Goal: Download file/media

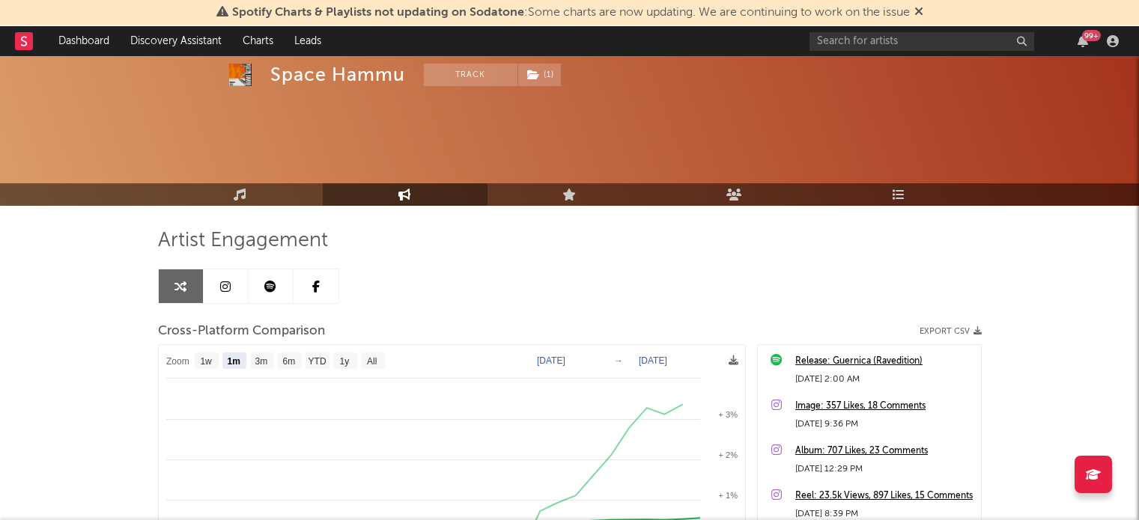
select select "1m"
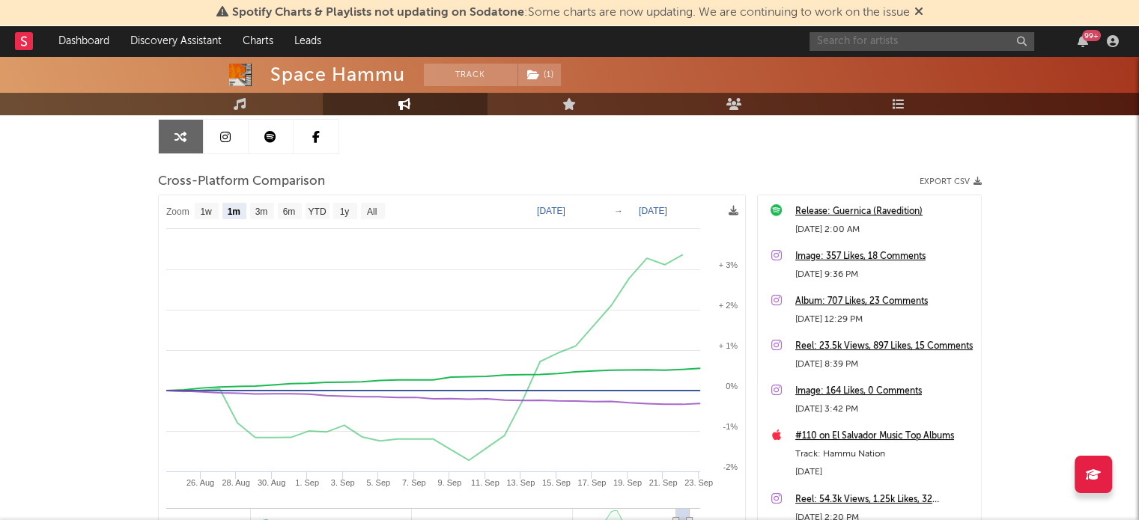
click at [862, 43] on input "text" at bounding box center [921, 41] width 225 height 19
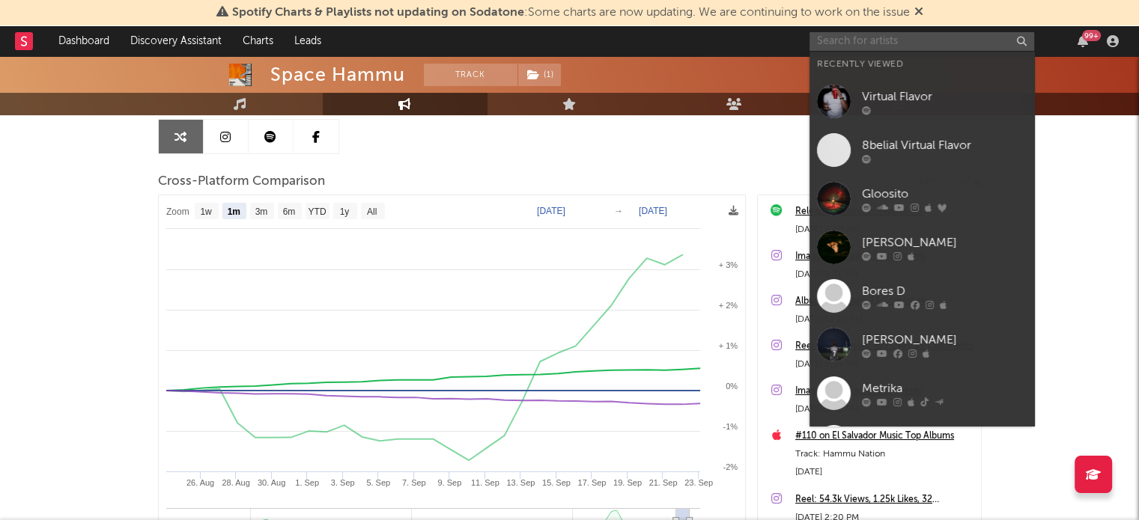
type input "o"
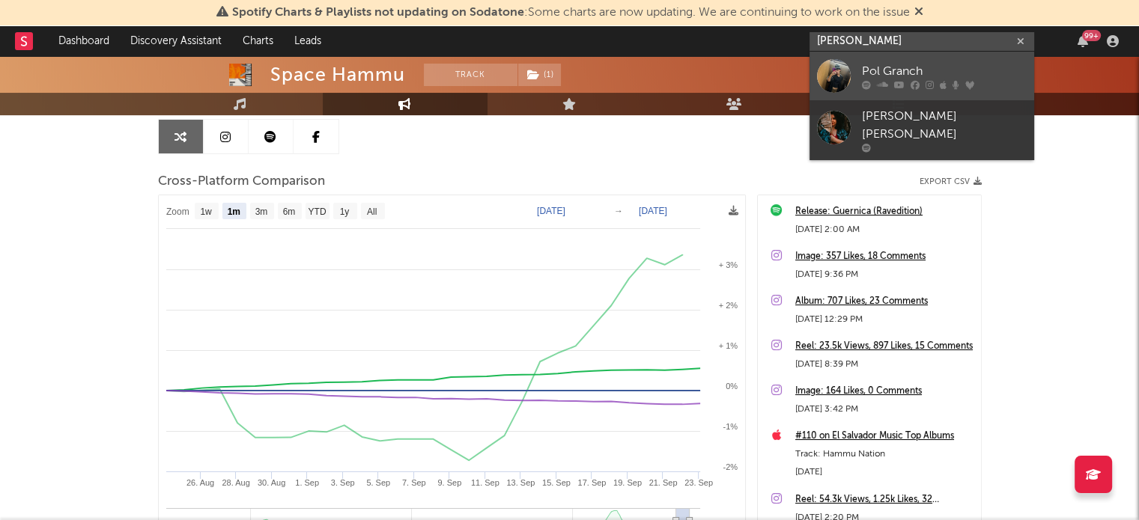
type input "[PERSON_NAME]"
click at [856, 65] on link "Pol Granch" at bounding box center [921, 76] width 225 height 49
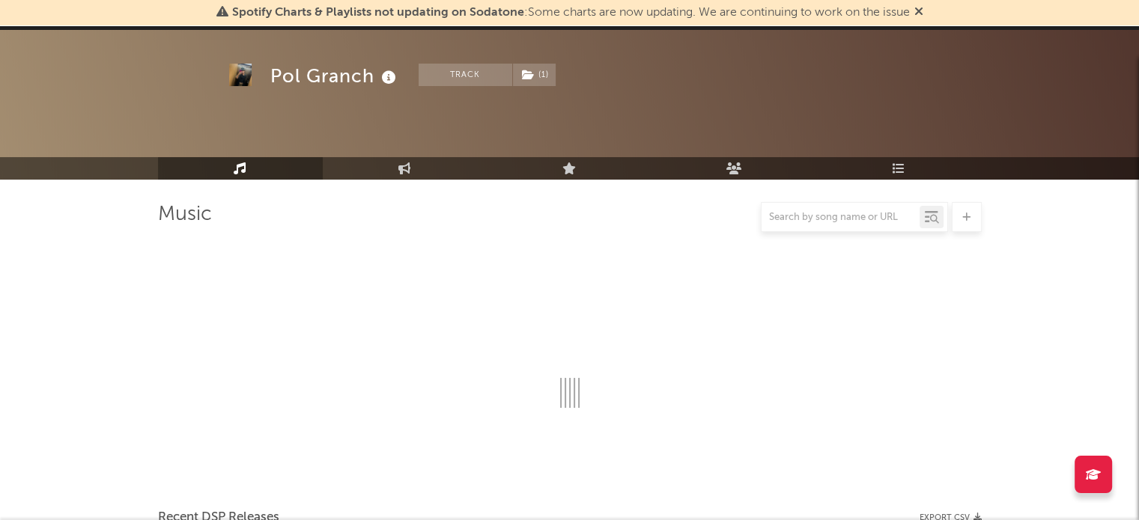
scroll to position [150, 0]
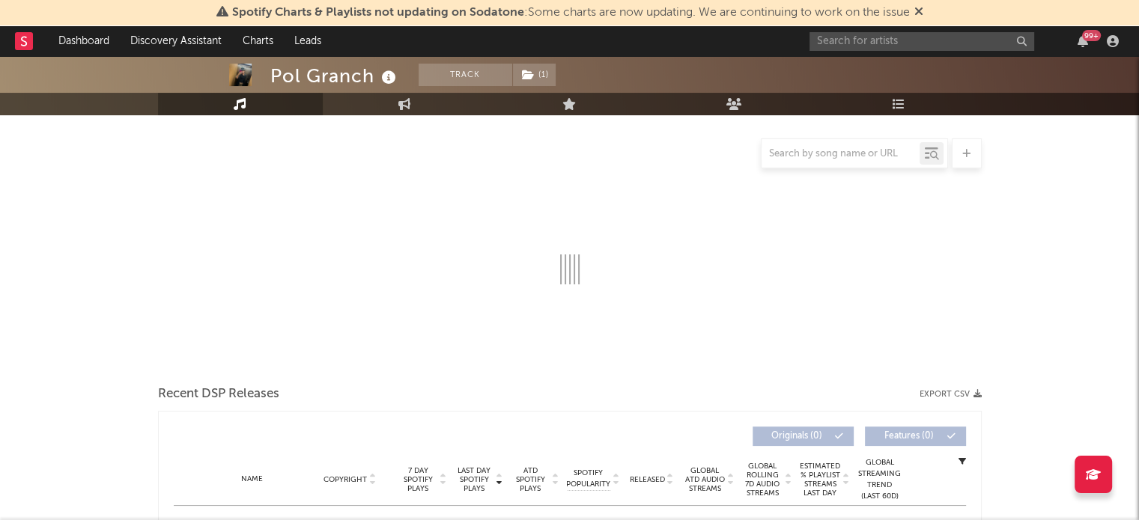
select select "6m"
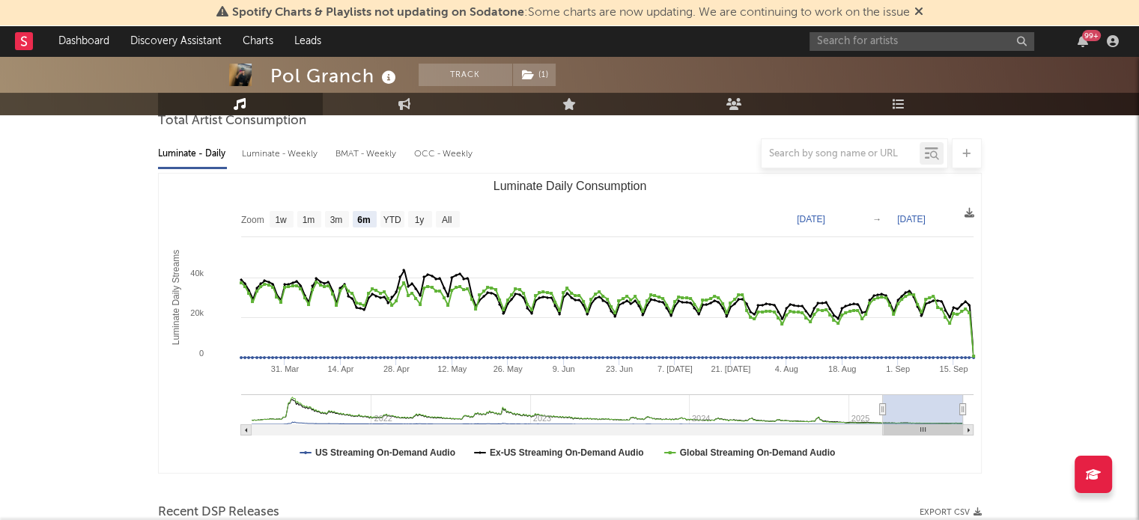
select select "6m"
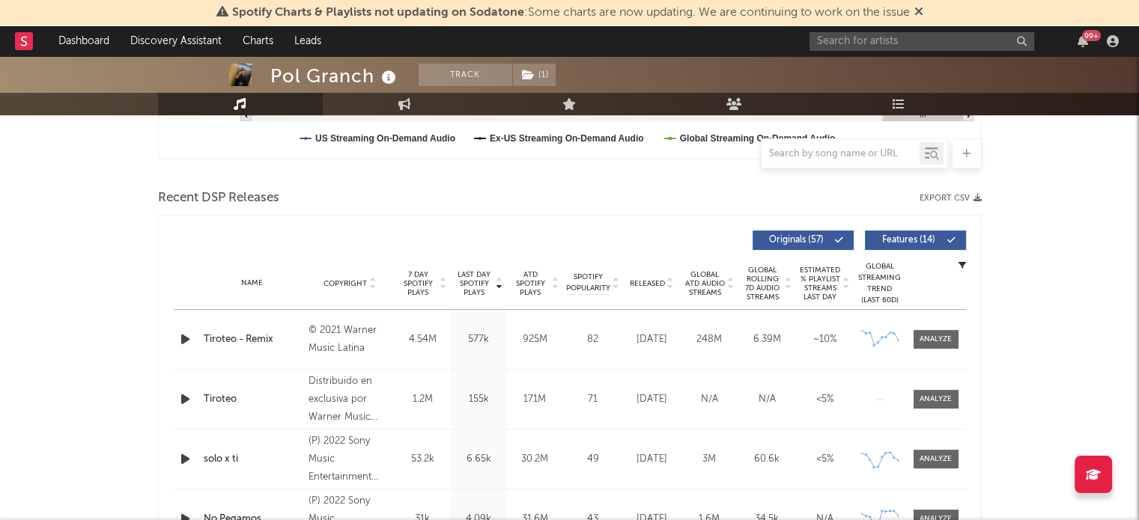
scroll to position [449, 0]
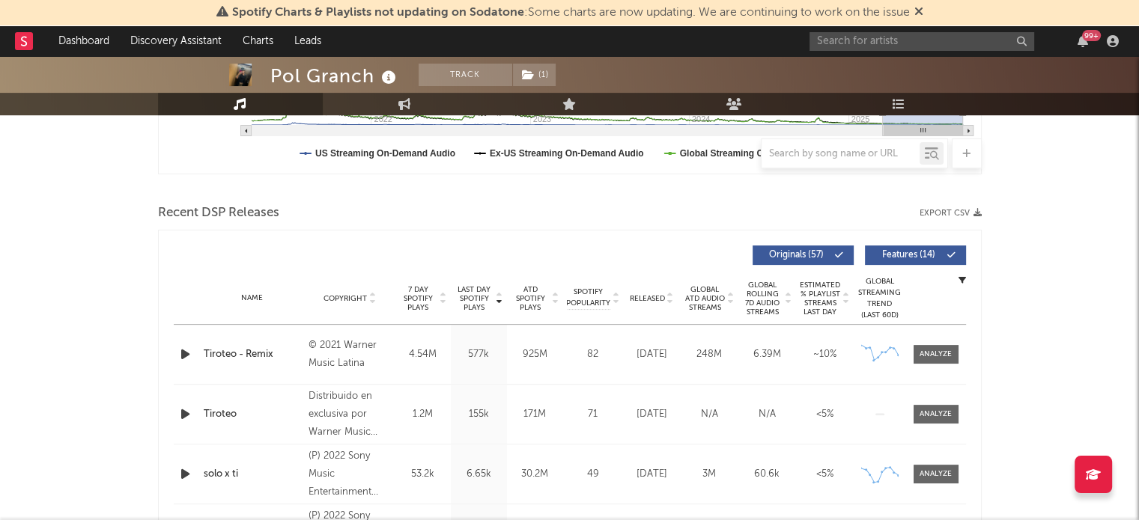
click at [951, 212] on button "Export CSV" at bounding box center [950, 213] width 62 height 9
